Goal: Find contact information

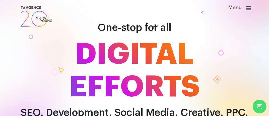
click at [248, 7] on icon at bounding box center [248, 8] width 5 height 6
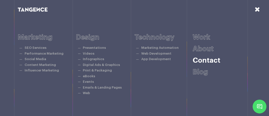
click at [208, 59] on link "Contact" at bounding box center [207, 60] width 28 height 7
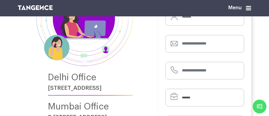
scroll to position [88, 0]
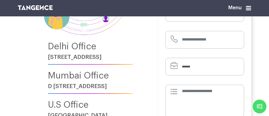
drag, startPoint x: 49, startPoint y: 56, endPoint x: 127, endPoint y: 59, distance: 78.3
click at [127, 59] on h6 "[STREET_ADDRESS]" at bounding box center [90, 57] width 85 height 6
copy h6 "[STREET_ADDRESS]"
click at [251, 7] on icon at bounding box center [248, 8] width 5 height 6
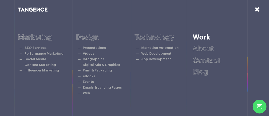
click at [208, 39] on link "Work" at bounding box center [202, 37] width 18 height 7
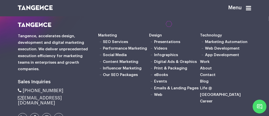
scroll to position [744, 0]
click at [204, 99] on link "Career" at bounding box center [206, 101] width 13 height 4
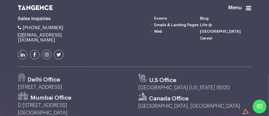
scroll to position [394, 0]
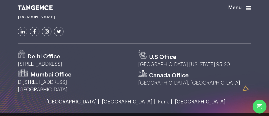
drag, startPoint x: 19, startPoint y: 58, endPoint x: 81, endPoint y: 60, distance: 62.4
click at [81, 60] on p "[STREET_ADDRESS]" at bounding box center [74, 64] width 113 height 8
copy p "[STREET_ADDRESS]"
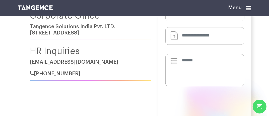
scroll to position [143, 0]
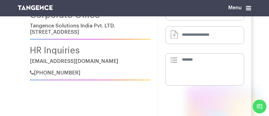
drag, startPoint x: 82, startPoint y: 73, endPoint x: 46, endPoint y: 73, distance: 36.1
click at [46, 73] on h6 "+91-880-010-0292" at bounding box center [90, 70] width 121 height 10
copy span "880-010-0292"
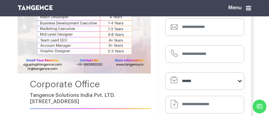
scroll to position [99, 0]
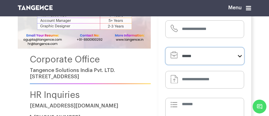
click at [185, 55] on select "**********" at bounding box center [204, 56] width 79 height 18
click at [162, 62] on div "**********" at bounding box center [204, 76] width 93 height 233
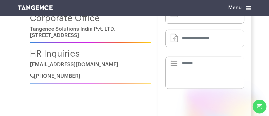
scroll to position [141, 0]
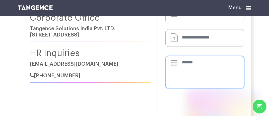
click at [188, 65] on textarea at bounding box center [204, 72] width 79 height 32
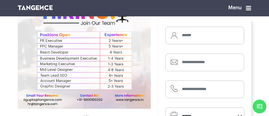
scroll to position [40, 0]
